Goal: Task Accomplishment & Management: Manage account settings

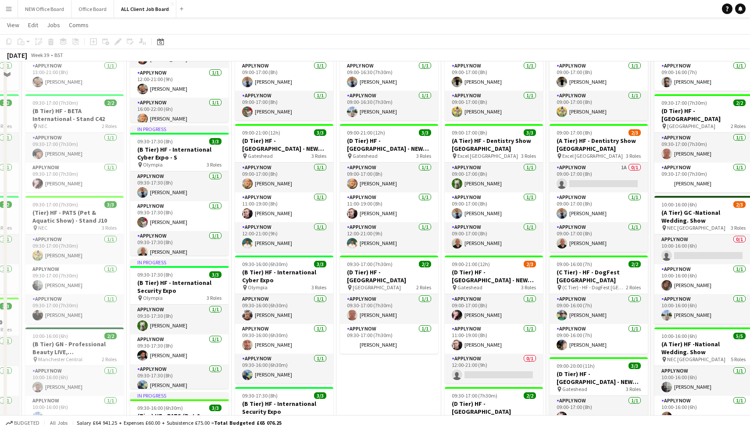
scroll to position [391, 0]
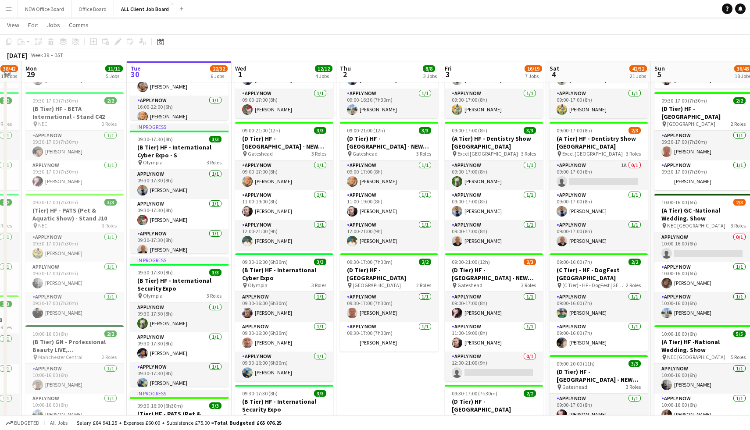
click at [2, 7] on button "Menu" at bounding box center [9, 9] width 18 height 18
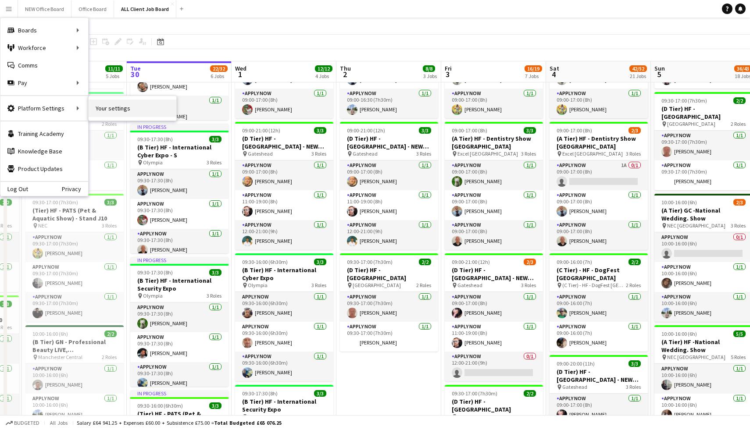
click at [115, 108] on link "Your settings" at bounding box center [133, 109] width 88 height 18
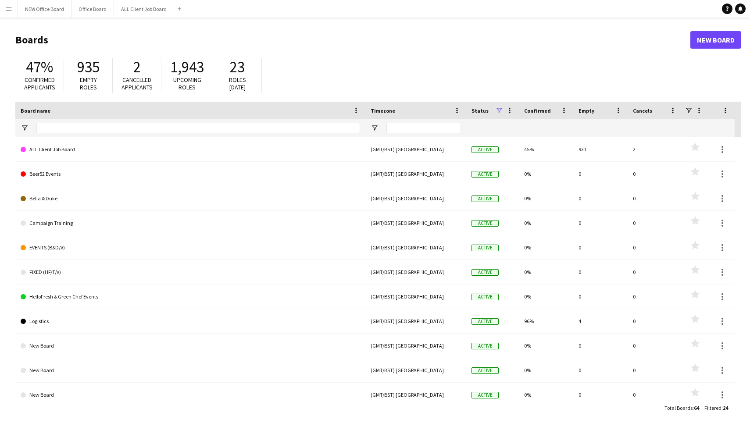
click at [12, 11] on app-icon "Menu" at bounding box center [8, 8] width 7 height 7
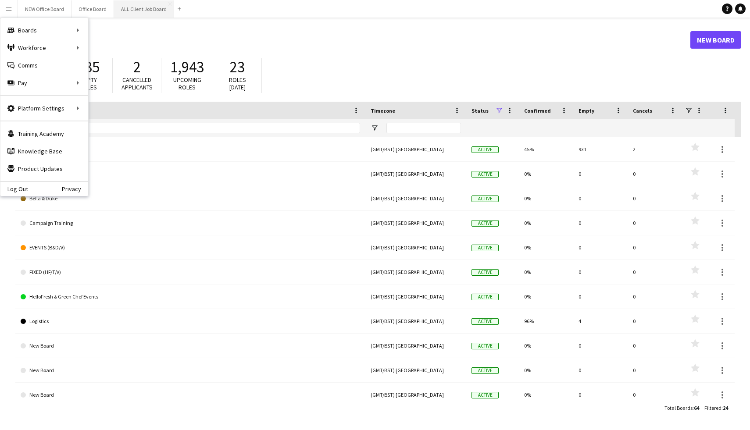
click at [135, 13] on button "ALL Client Job Board Close" at bounding box center [144, 8] width 60 height 17
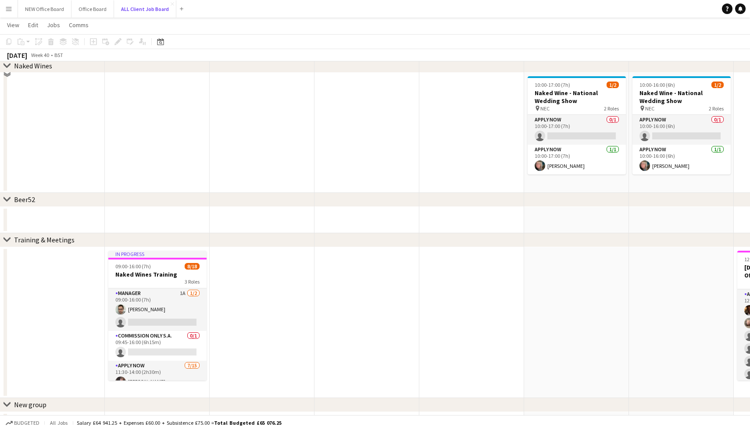
scroll to position [2974, 0]
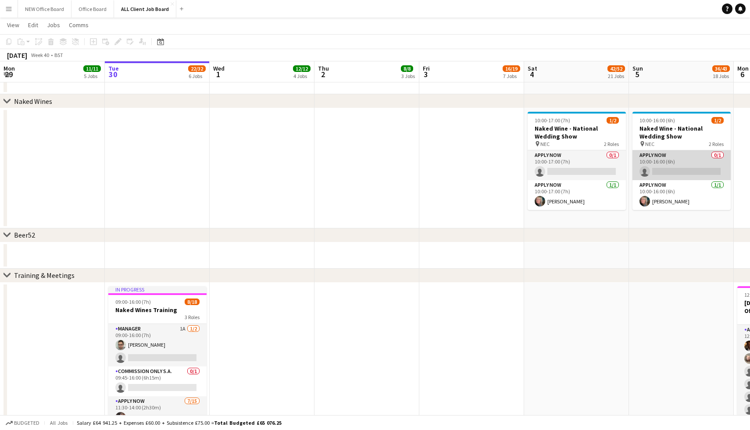
click at [676, 157] on app-card-role "APPLY NOW 0/1 10:00-16:00 (6h) single-neutral-actions" at bounding box center [681, 165] width 98 height 30
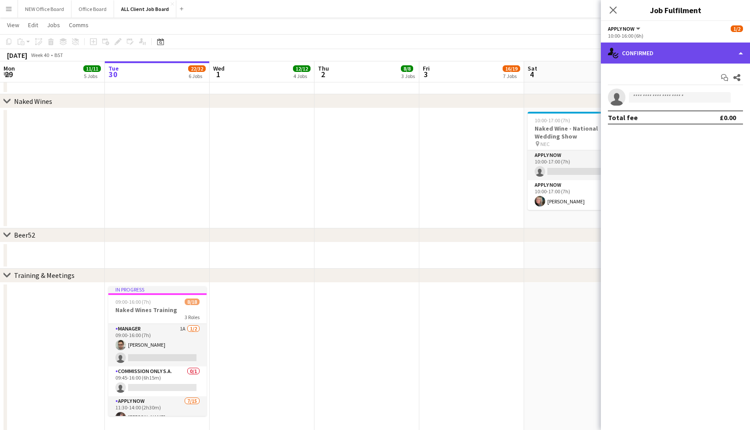
click at [672, 51] on div "single-neutral-actions-check-2 Confirmed" at bounding box center [675, 53] width 149 height 21
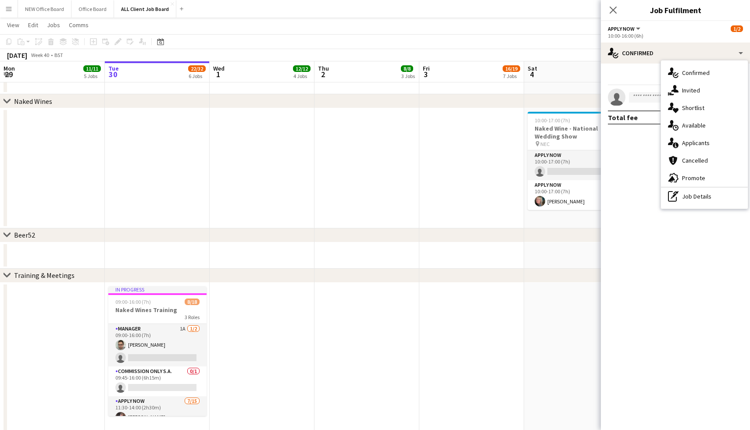
click at [649, 170] on mat-expansion-panel "check Confirmed Start chat Share single-neutral-actions Total fee £0.00" at bounding box center [675, 247] width 149 height 367
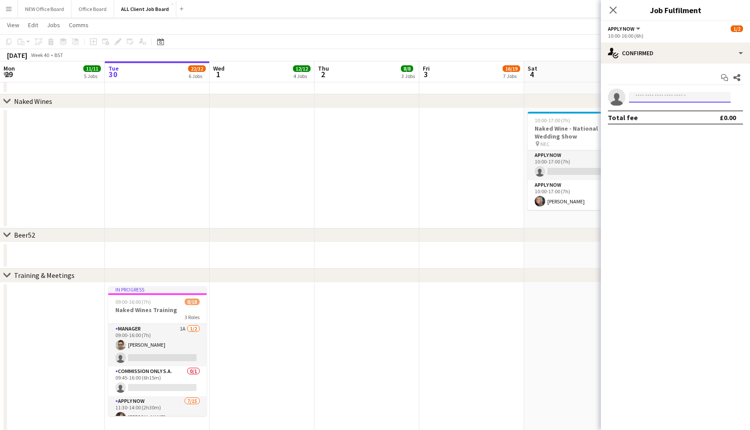
click at [657, 98] on input at bounding box center [680, 97] width 102 height 11
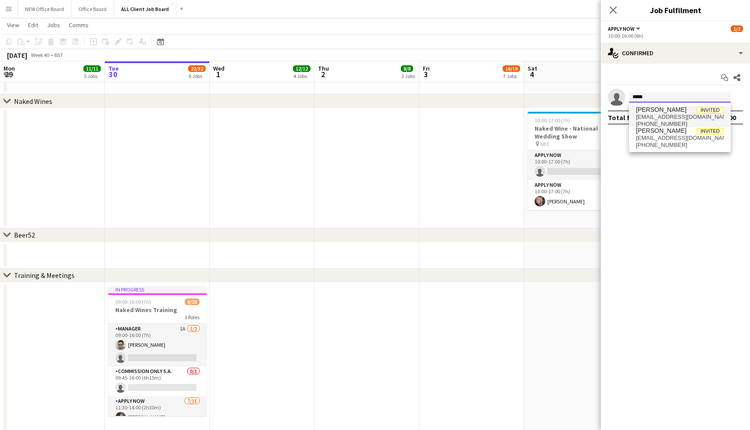
type input "*****"
click at [677, 113] on span "Mitchell Coulter" at bounding box center [661, 109] width 50 height 7
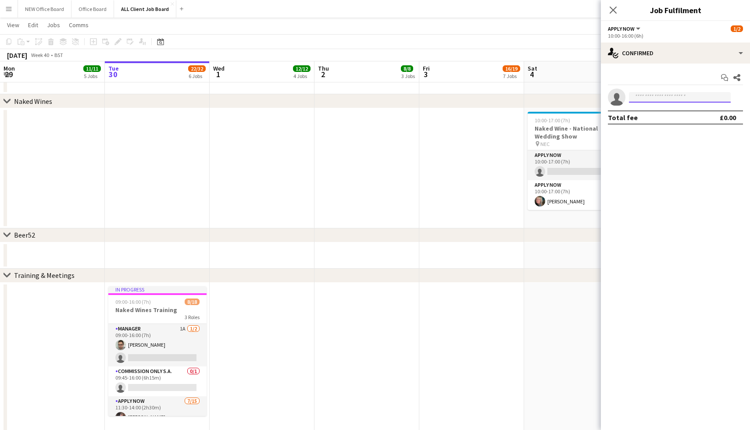
scroll to position [0, 0]
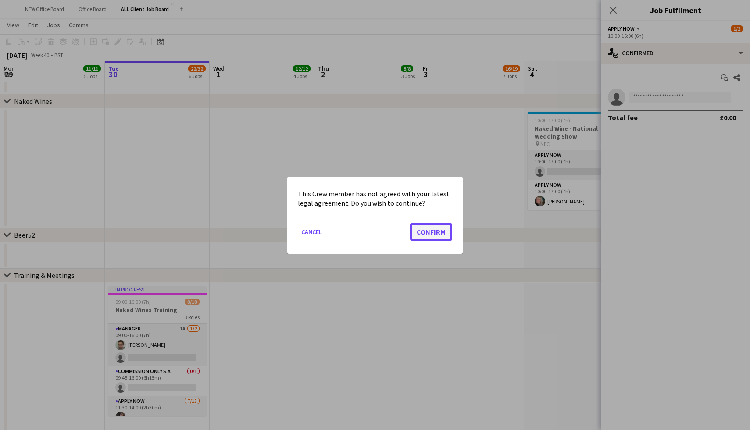
click at [419, 233] on button "Confirm" at bounding box center [431, 232] width 42 height 18
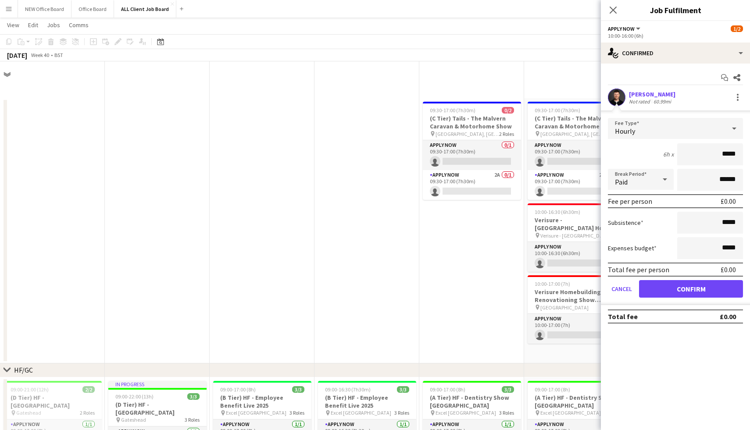
scroll to position [2974, 0]
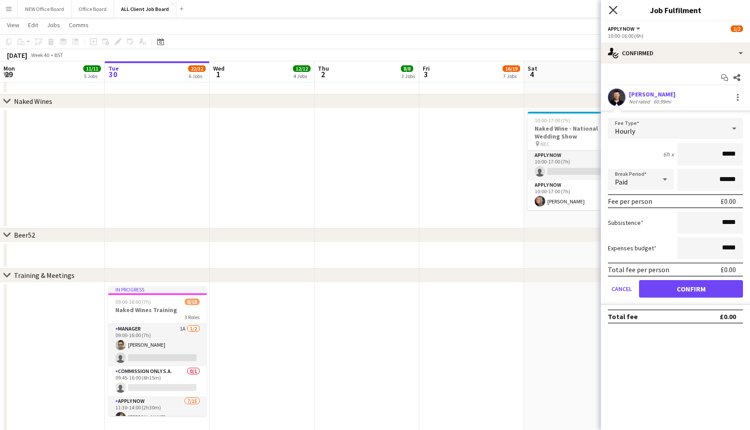
click at [615, 12] on icon at bounding box center [613, 10] width 8 height 8
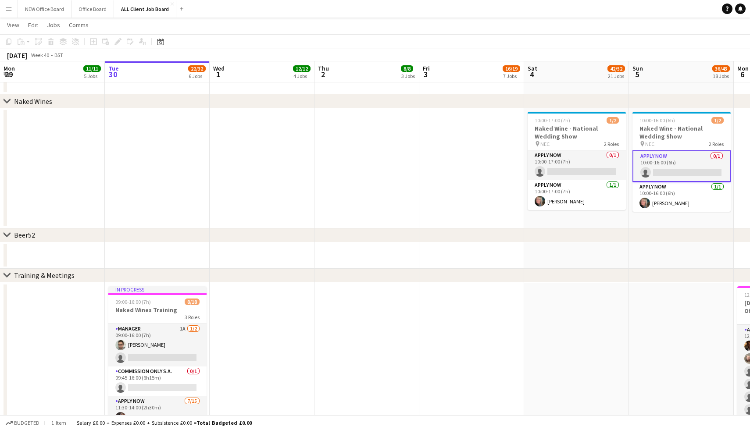
click at [631, 262] on app-date-cell at bounding box center [681, 256] width 105 height 26
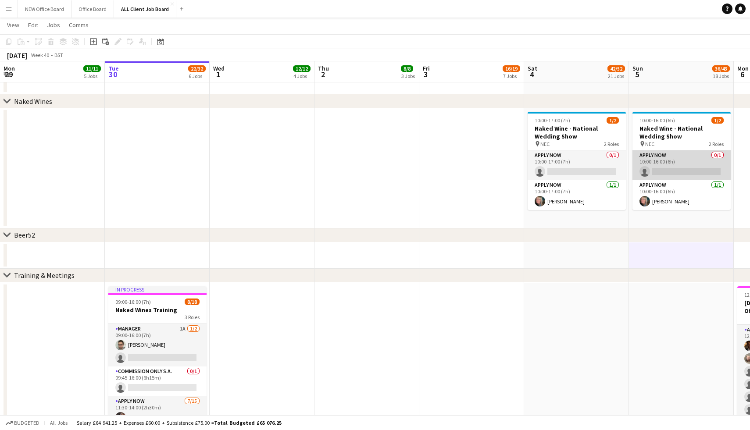
click at [668, 169] on app-card-role "APPLY NOW 0/1 10:00-16:00 (6h) single-neutral-actions" at bounding box center [681, 165] width 98 height 30
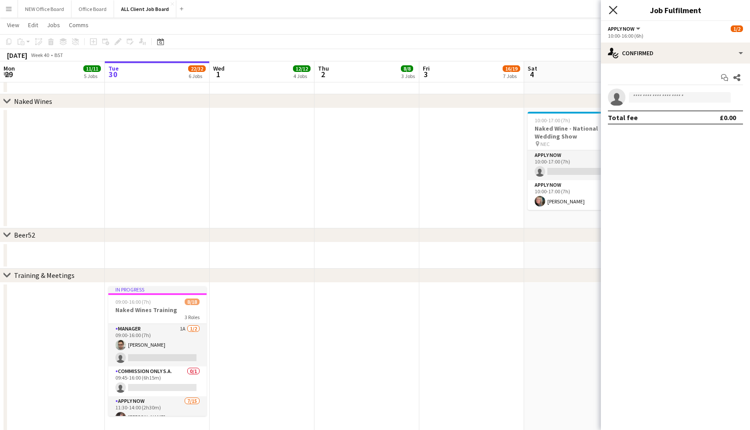
click at [611, 11] on icon at bounding box center [613, 10] width 8 height 8
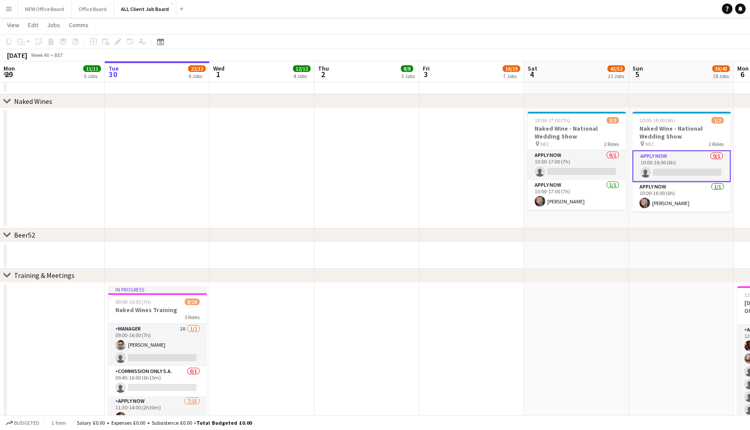
click at [658, 159] on app-card-role "APPLY NOW 0/1 10:00-16:00 (6h) single-neutral-actions" at bounding box center [681, 166] width 98 height 32
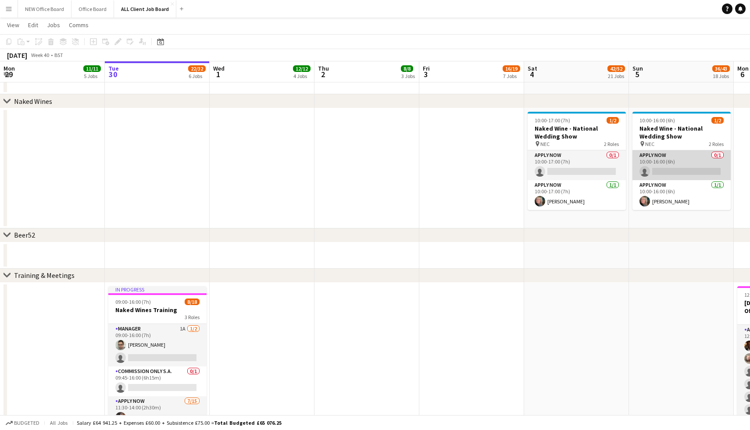
click at [658, 159] on app-card-role "APPLY NOW 0/1 10:00-16:00 (6h) single-neutral-actions" at bounding box center [681, 165] width 98 height 30
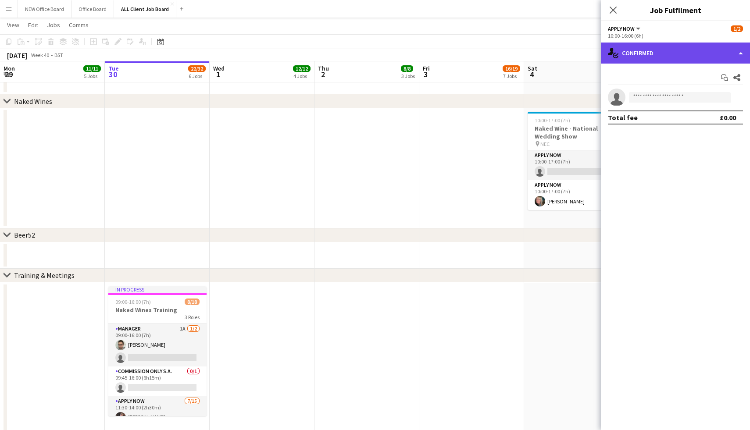
click at [671, 50] on div "single-neutral-actions-check-2 Confirmed" at bounding box center [675, 53] width 149 height 21
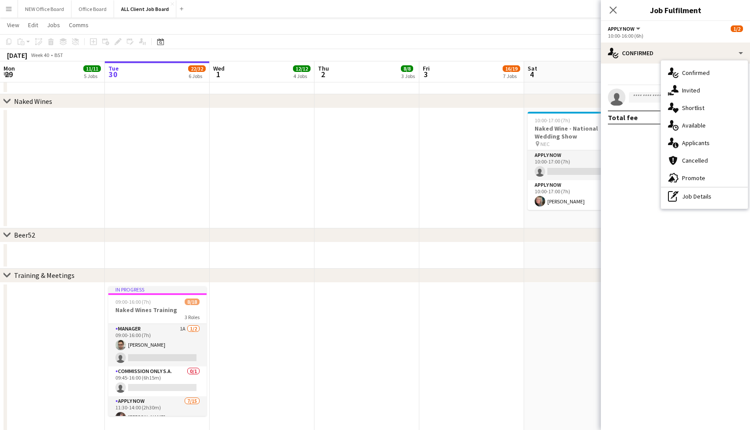
click at [653, 161] on mat-expansion-panel "check Confirmed Start chat Share single-neutral-actions Total fee £0.00" at bounding box center [675, 247] width 149 height 367
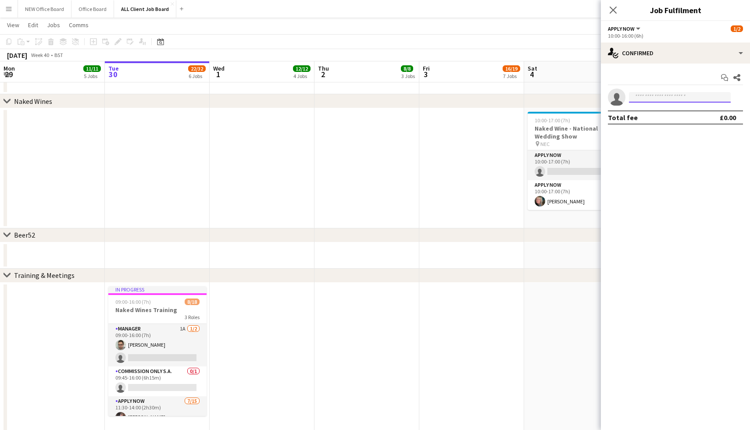
click at [646, 99] on input at bounding box center [680, 97] width 102 height 11
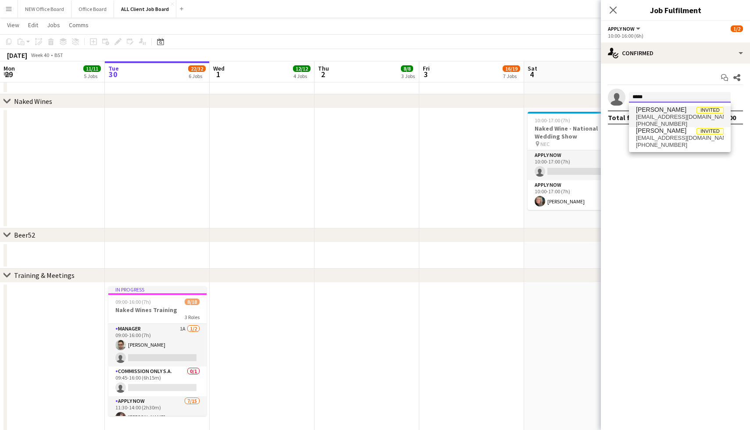
type input "*****"
click at [654, 114] on span "mitchluke1303@hotmail.com" at bounding box center [680, 117] width 88 height 7
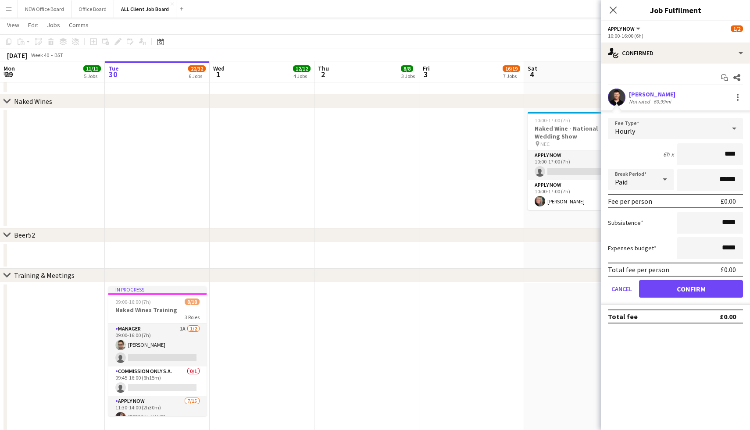
type input "*****"
click at [625, 160] on div "6h x *****" at bounding box center [675, 154] width 135 height 22
click at [681, 291] on button "Confirm" at bounding box center [691, 289] width 104 height 18
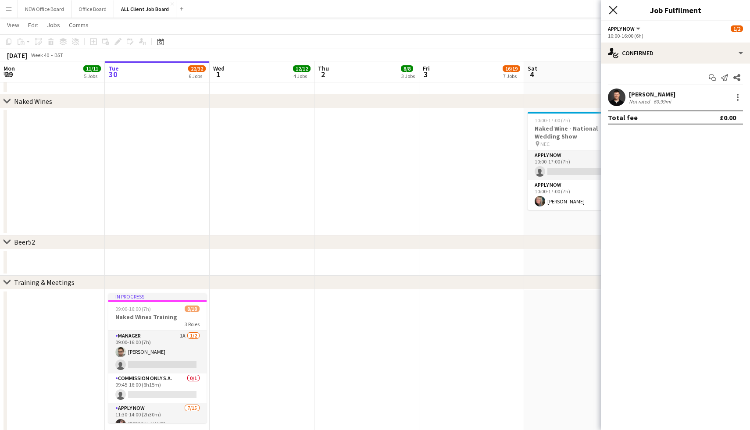
click at [615, 11] on icon at bounding box center [613, 10] width 8 height 8
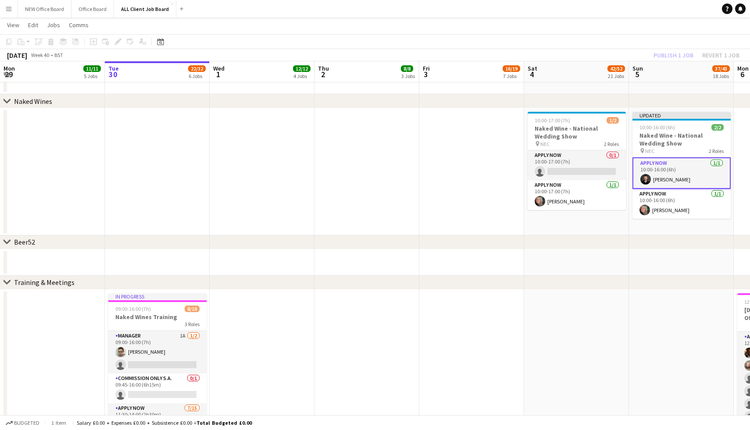
click at [630, 296] on app-date-cell at bounding box center [681, 365] width 105 height 151
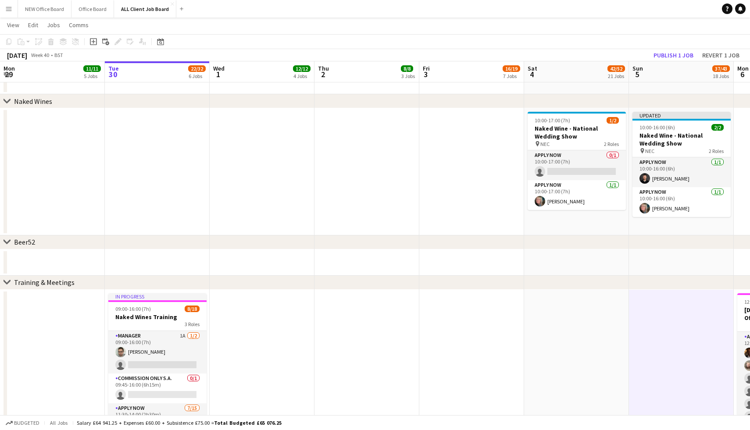
scroll to position [2975, 0]
